Goal: Information Seeking & Learning: Learn about a topic

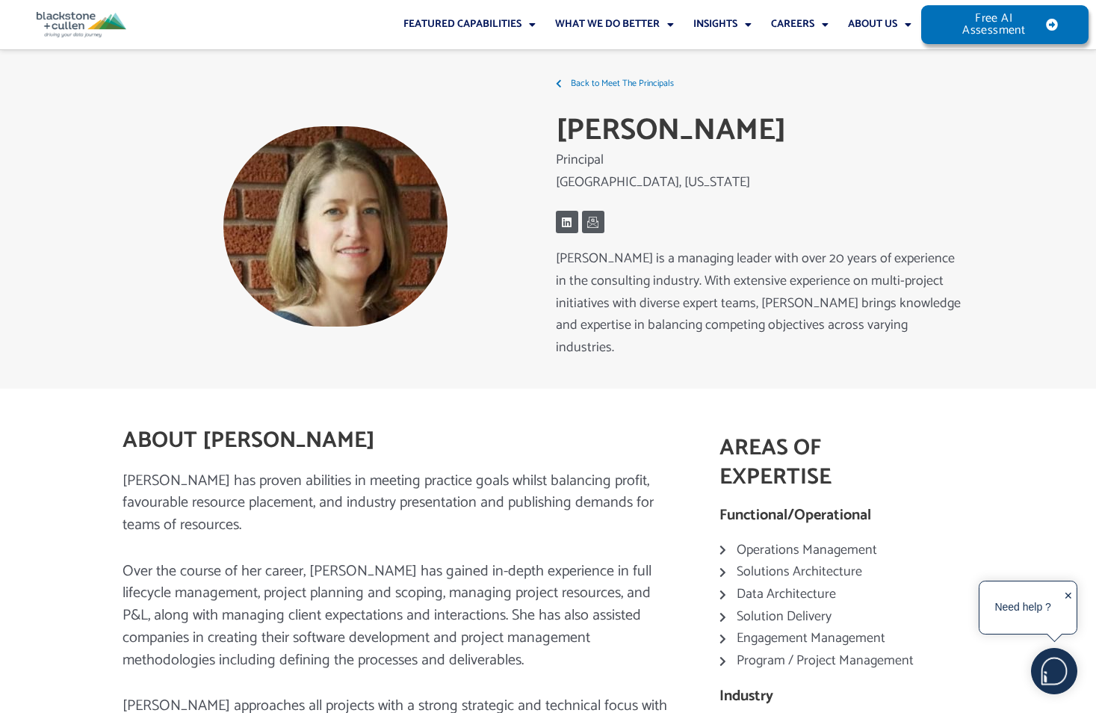
click at [56, 19] on img at bounding box center [82, 24] width 90 height 25
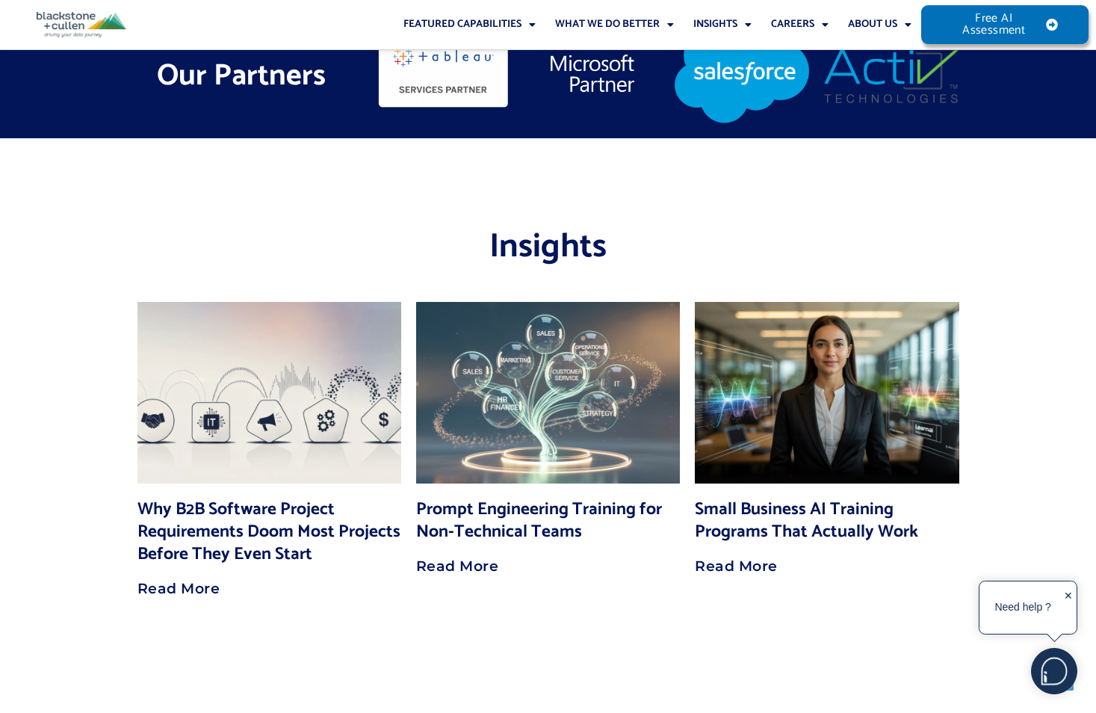
scroll to position [11818, 0]
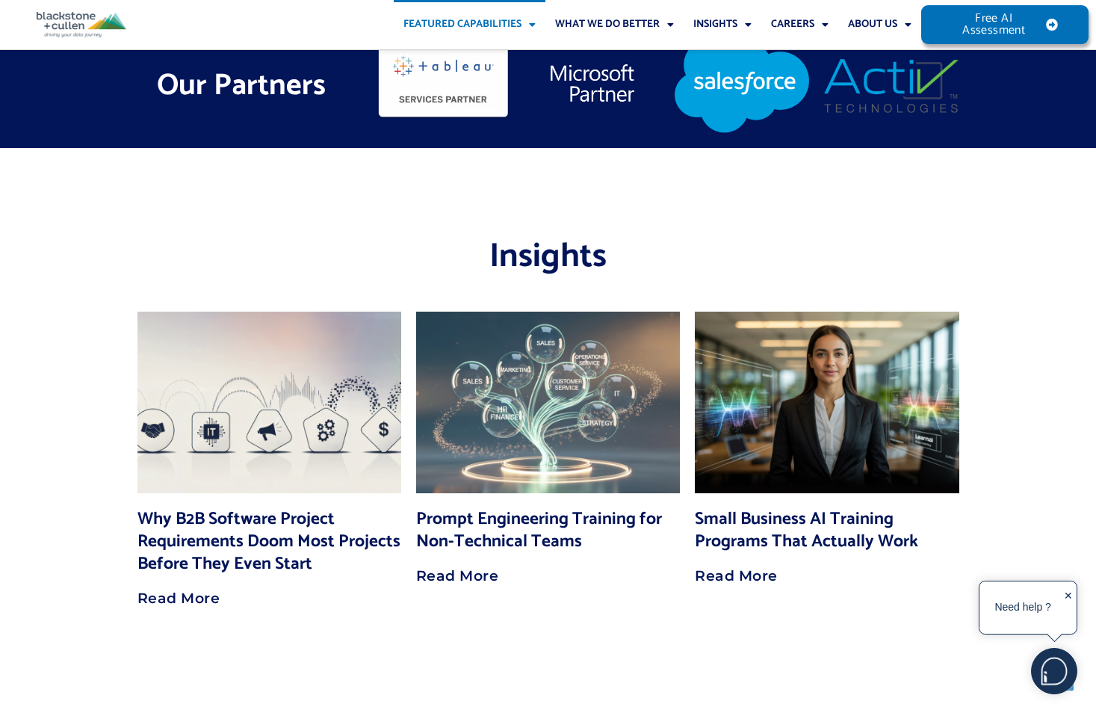
click at [532, 22] on span "Menu" at bounding box center [529, 24] width 14 height 25
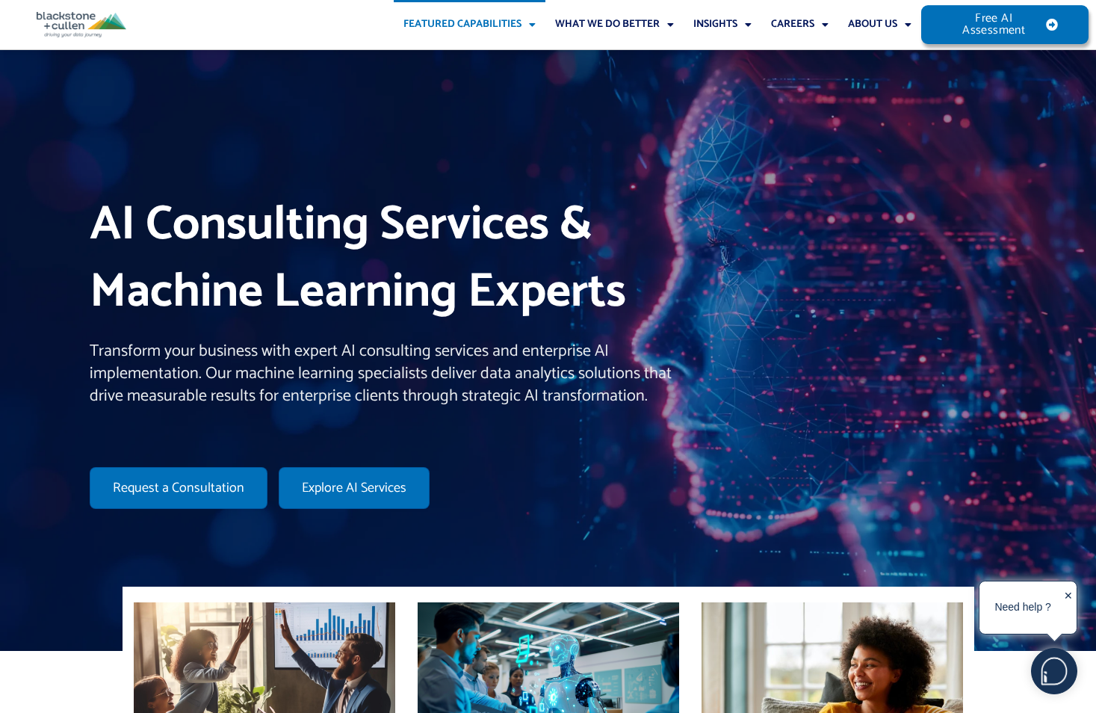
click at [532, 22] on span "Menu" at bounding box center [529, 24] width 14 height 25
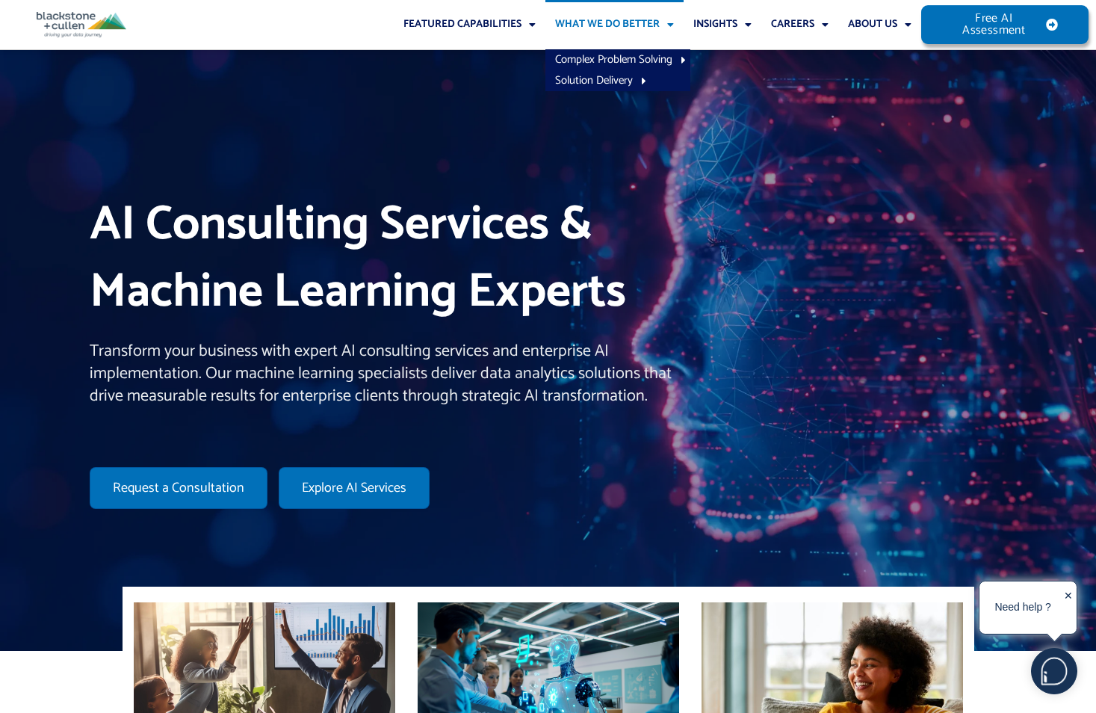
click at [670, 25] on span "Menu" at bounding box center [667, 24] width 14 height 25
click at [743, 21] on span "Menu" at bounding box center [745, 24] width 14 height 25
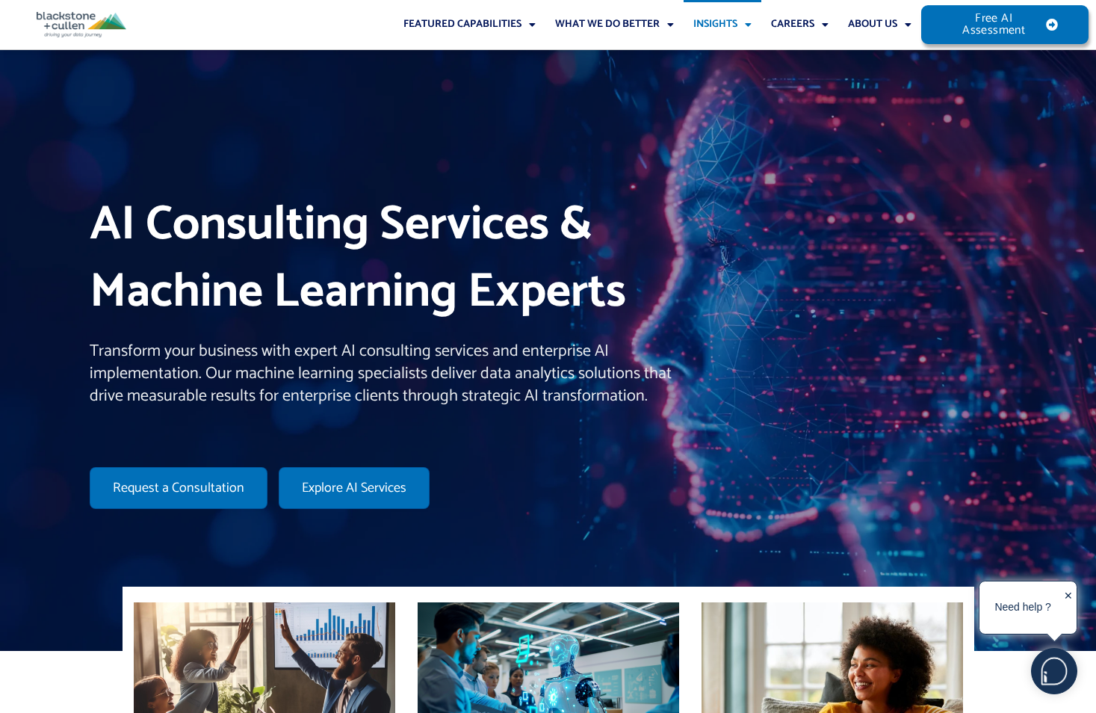
click at [743, 21] on span "Menu" at bounding box center [745, 24] width 14 height 25
click at [821, 26] on span "Menu" at bounding box center [822, 24] width 14 height 25
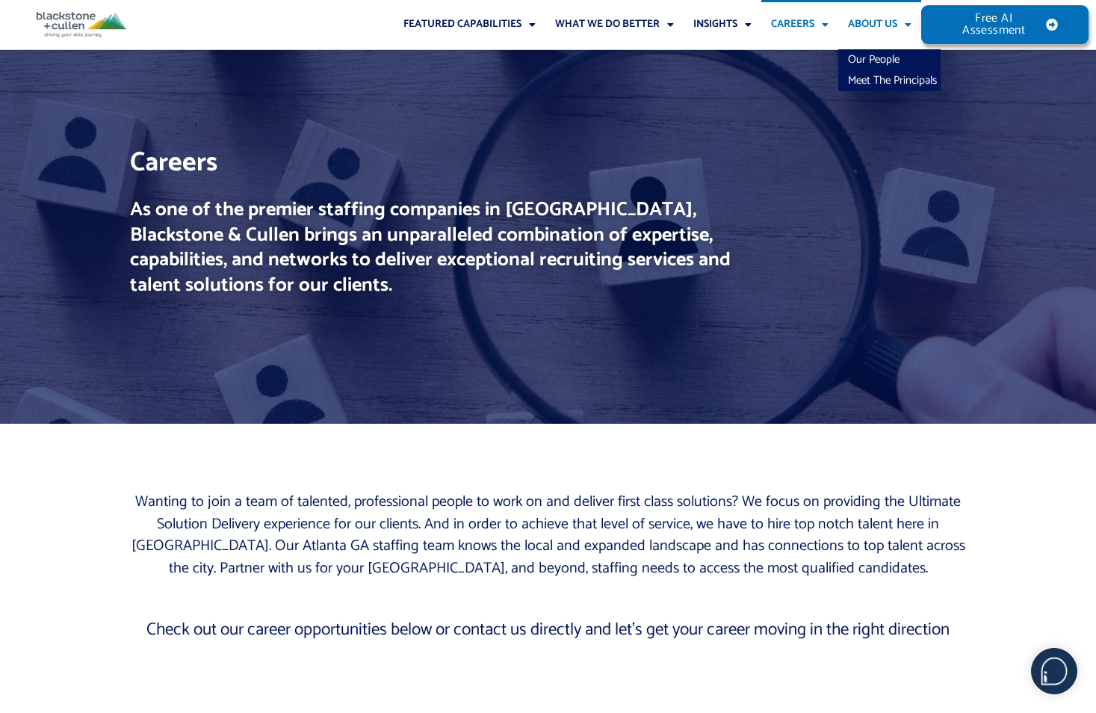
click at [910, 26] on span "Menu" at bounding box center [905, 24] width 14 height 25
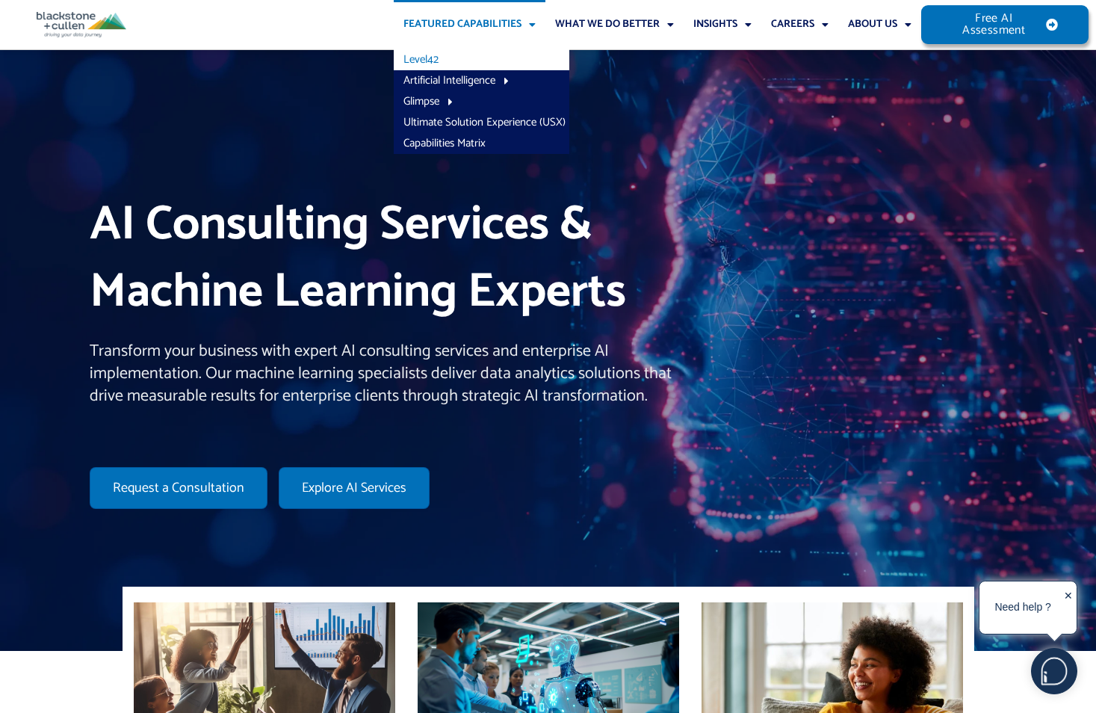
click at [419, 53] on link "Level42" at bounding box center [482, 59] width 176 height 21
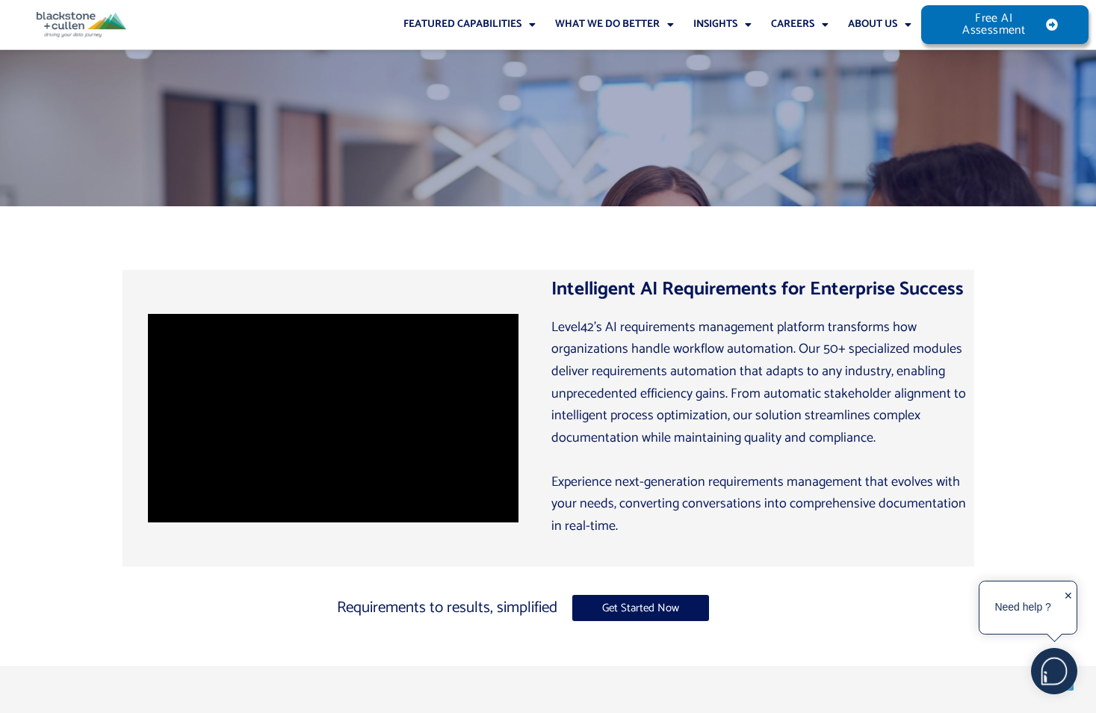
scroll to position [523, 0]
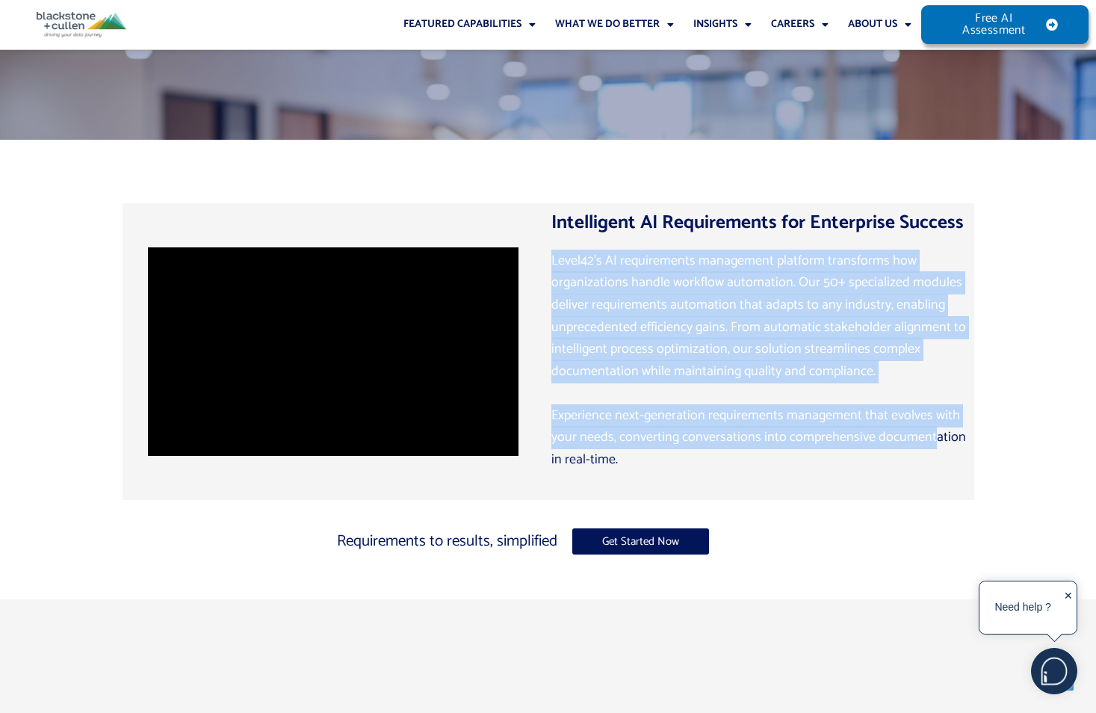
drag, startPoint x: 551, startPoint y: 261, endPoint x: 932, endPoint y: 436, distance: 419.7
click at [932, 436] on div "Intelligent AI Requirements for Enterprise Success Level42’s AI requirements ma…" at bounding box center [759, 351] width 430 height 297
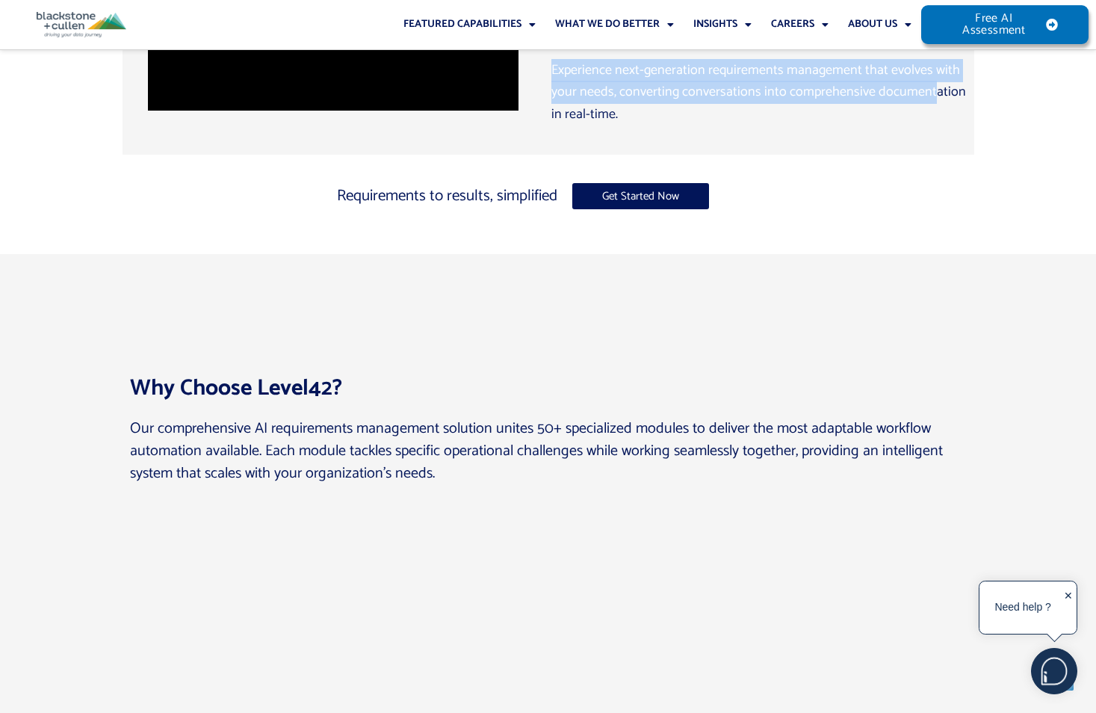
scroll to position [972, 0]
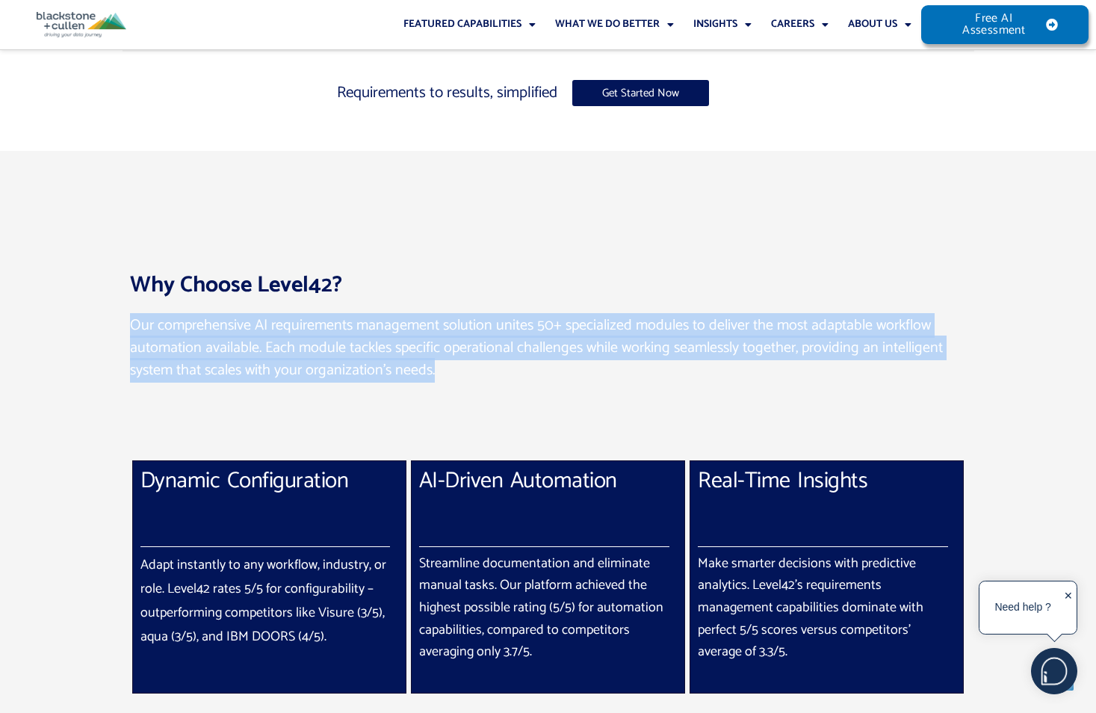
drag, startPoint x: 130, startPoint y: 324, endPoint x: 928, endPoint y: 371, distance: 798.8
click at [928, 371] on p "Our comprehensive AI requirements management solution unites 50+ specialized mo…" at bounding box center [548, 348] width 837 height 67
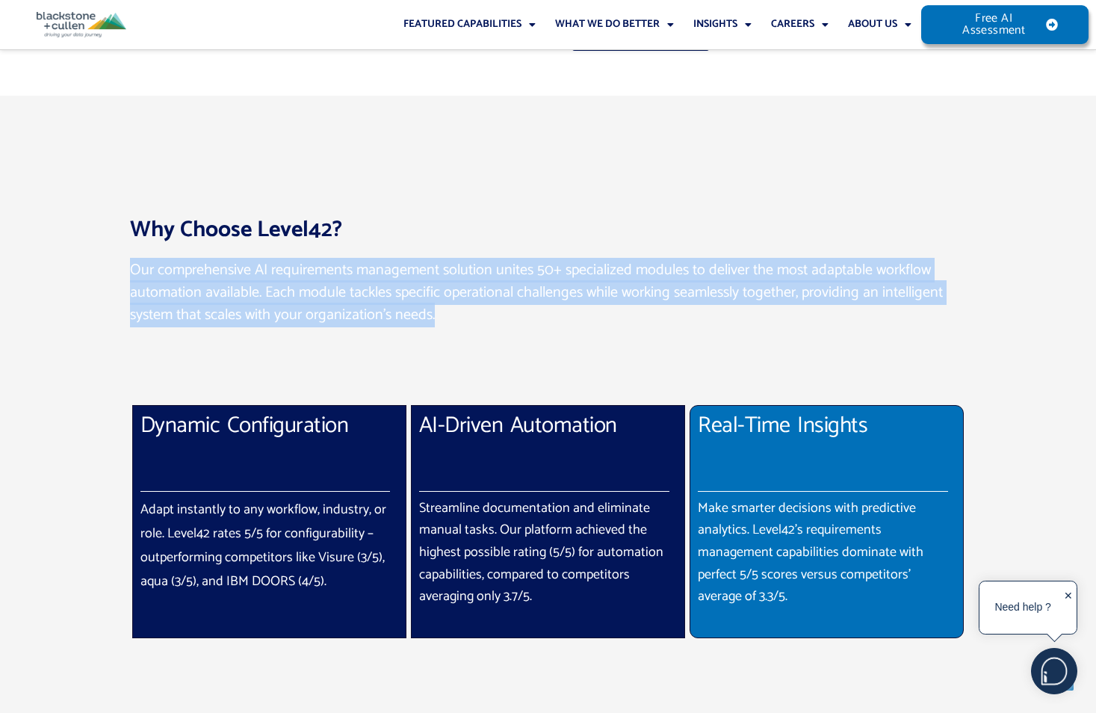
scroll to position [1196, 0]
